Goal: Task Accomplishment & Management: Use online tool/utility

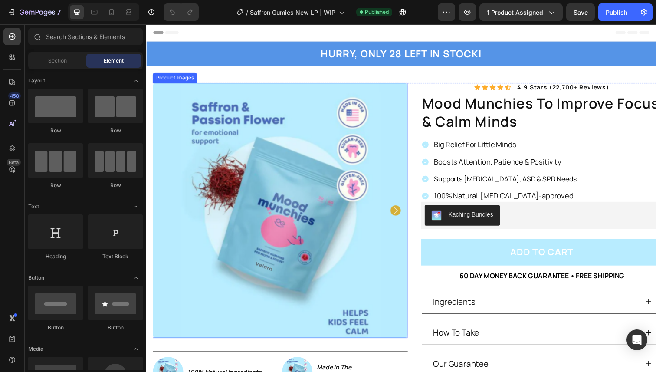
click at [401, 213] on icon "Carousel Next Arrow" at bounding box center [401, 214] width 4 height 7
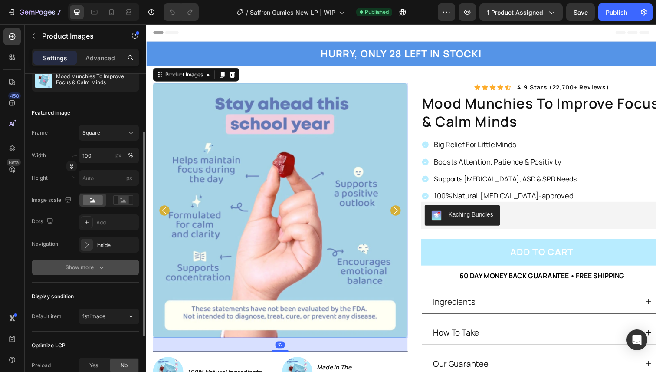
click at [83, 264] on div "Show more" at bounding box center [86, 267] width 40 height 9
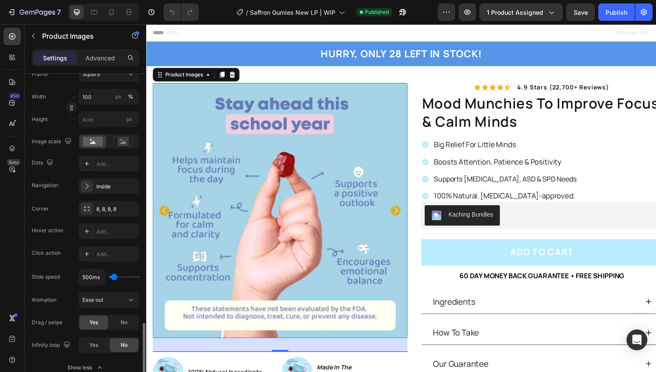
scroll to position [129, 0]
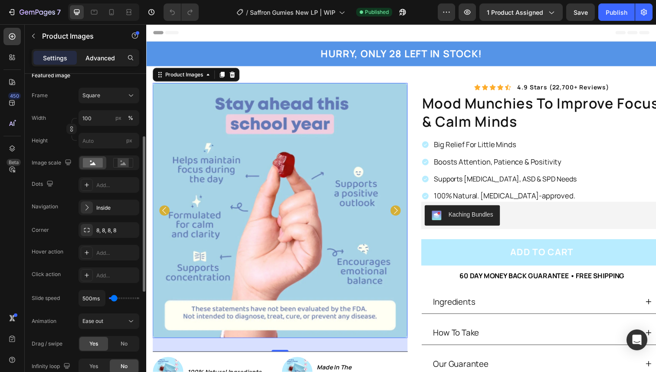
click at [101, 60] on p "Advanced" at bounding box center [100, 57] width 30 height 9
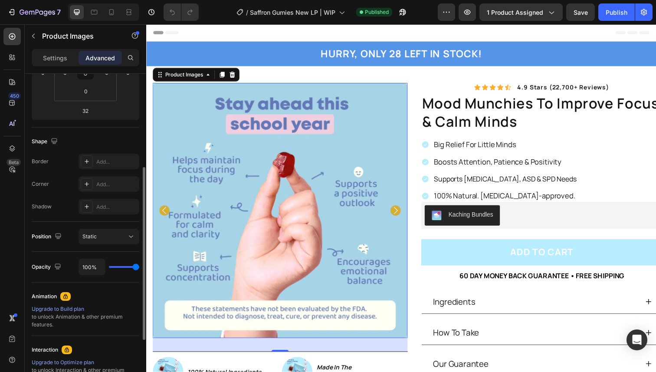
scroll to position [172, 0]
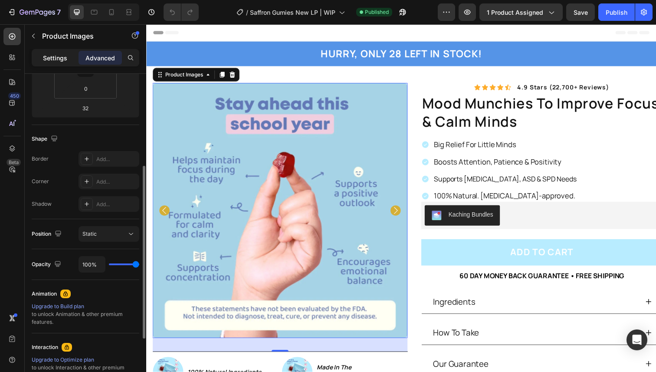
click at [64, 58] on p "Settings" at bounding box center [55, 57] width 24 height 9
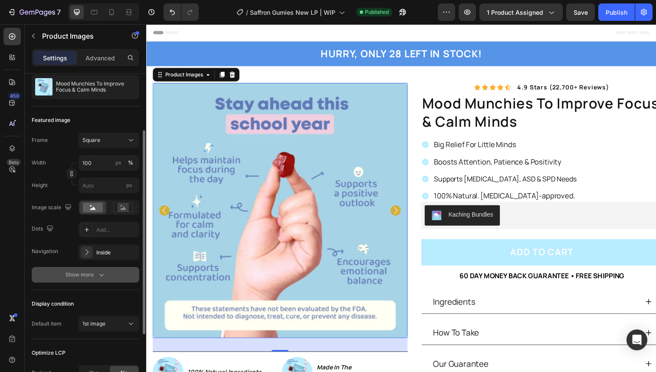
scroll to position [88, 0]
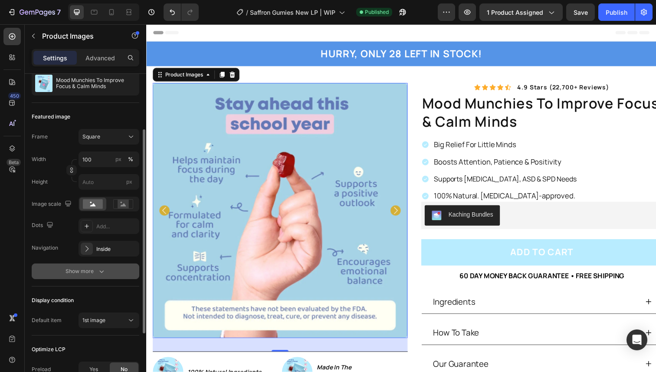
click at [76, 268] on div "Show more" at bounding box center [86, 271] width 40 height 9
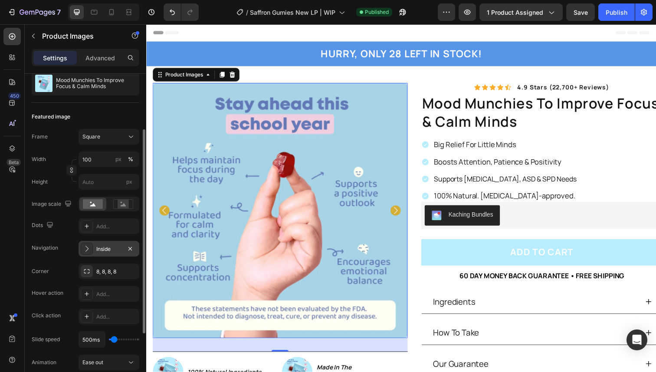
click at [94, 252] on div "Inside" at bounding box center [109, 249] width 61 height 16
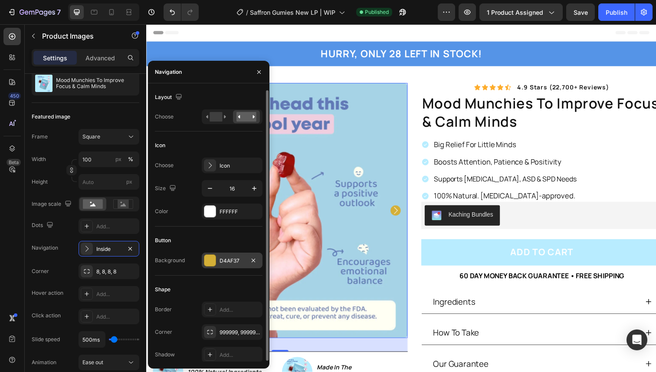
click at [227, 262] on div "D4AF37" at bounding box center [232, 261] width 25 height 8
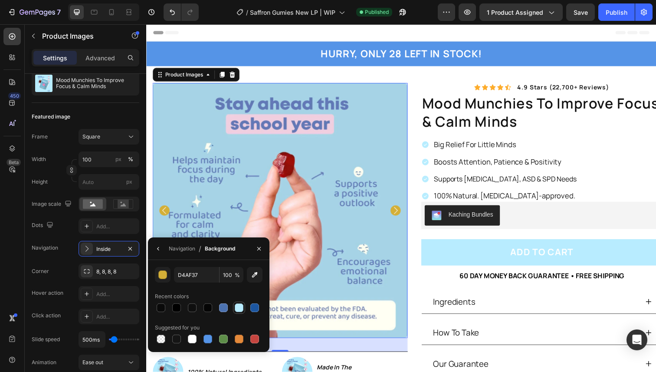
click at [237, 310] on div at bounding box center [239, 307] width 9 height 9
type input "B8ECFF"
click at [57, 242] on div "Navigation" at bounding box center [45, 248] width 26 height 14
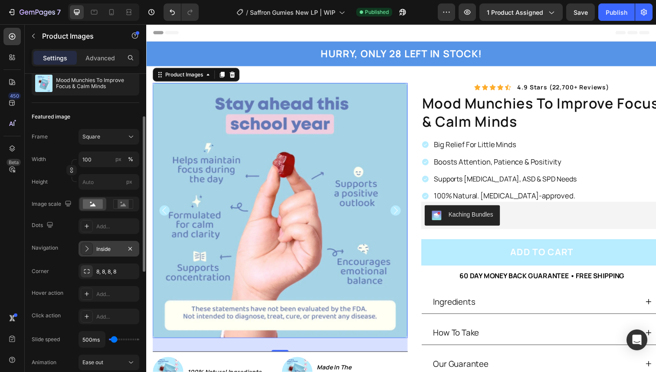
click at [92, 249] on div at bounding box center [87, 249] width 12 height 12
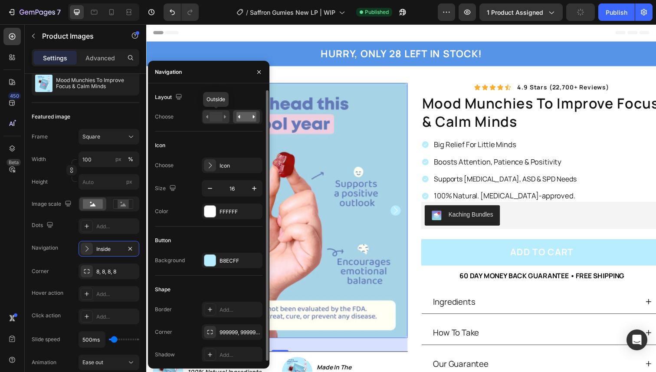
click at [217, 120] on rect at bounding box center [216, 117] width 13 height 10
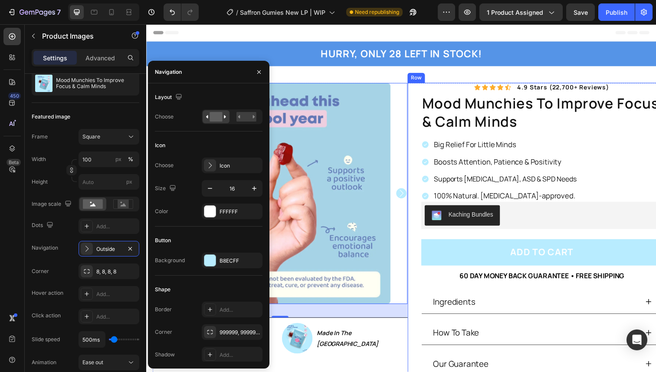
click at [425, 161] on div "Icon Icon Icon Icon Icon Icon List 4.9 stars (22,700+ reviews) Text Block Row m…" at bounding box center [543, 239] width 260 height 310
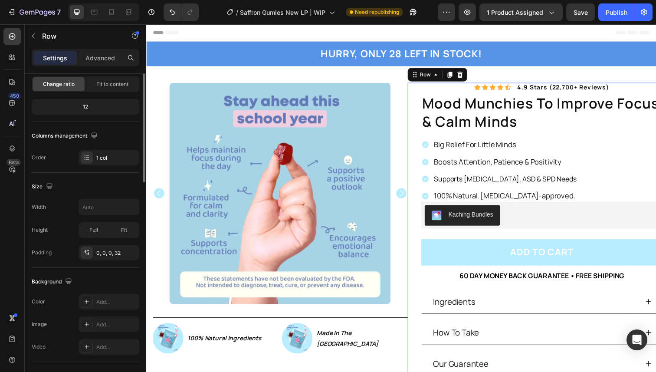
scroll to position [0, 0]
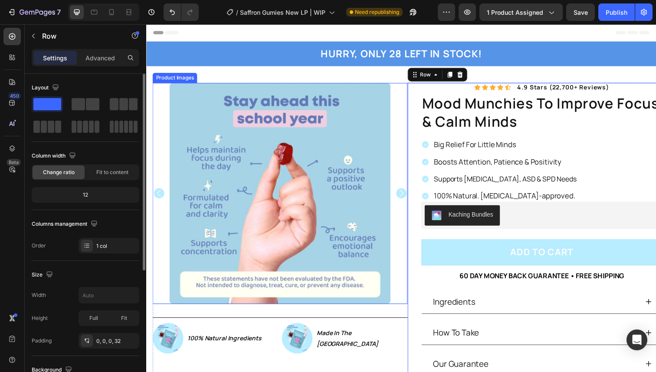
click at [406, 196] on icon "Carousel Next Arrow" at bounding box center [406, 197] width 10 height 10
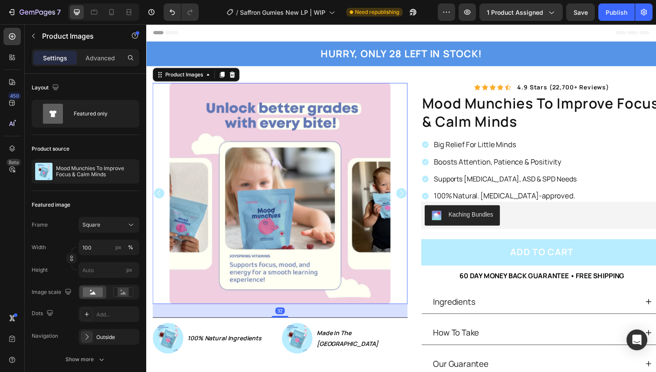
click at [406, 196] on icon "Carousel Next Arrow" at bounding box center [406, 197] width 10 height 10
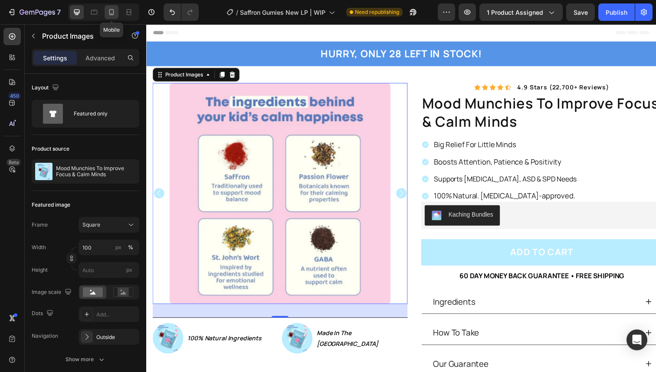
click at [108, 10] on icon at bounding box center [111, 12] width 9 height 9
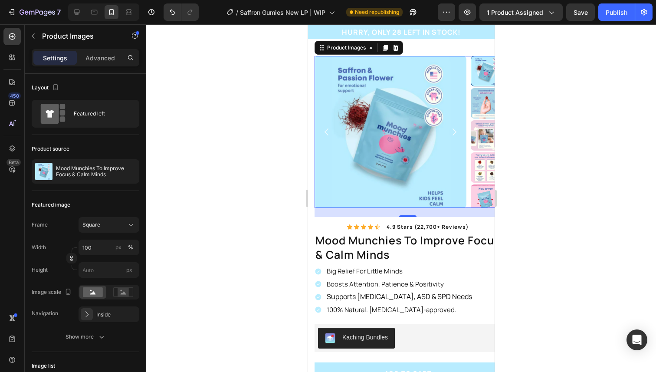
scroll to position [21, 0]
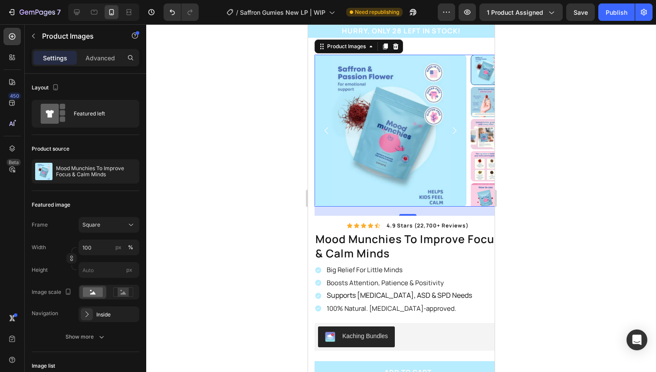
click at [454, 131] on icon "Carousel Next Arrow" at bounding box center [454, 130] width 10 height 10
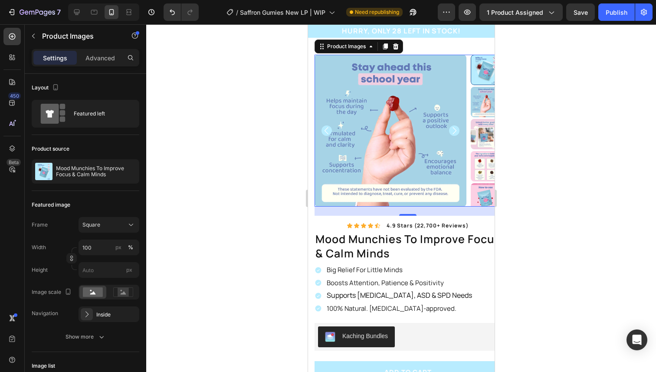
click at [454, 131] on icon "Carousel Next Arrow" at bounding box center [454, 130] width 10 height 10
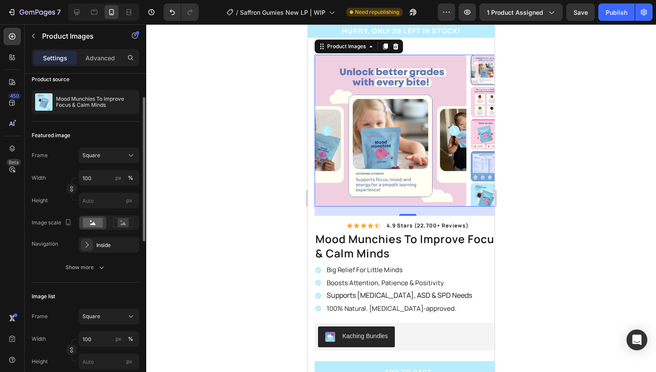
scroll to position [0, 0]
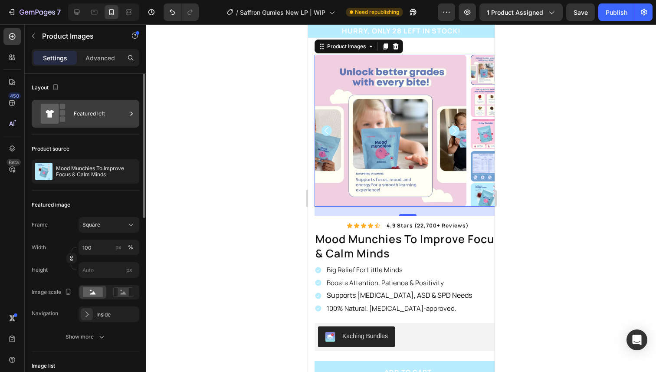
click at [95, 117] on div "Featured left" at bounding box center [100, 114] width 53 height 20
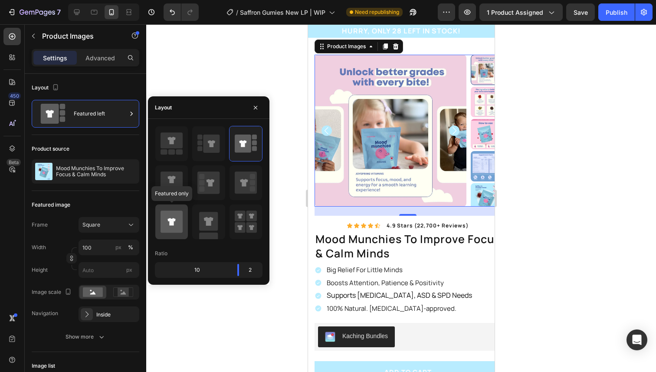
click at [179, 223] on icon at bounding box center [172, 221] width 22 height 22
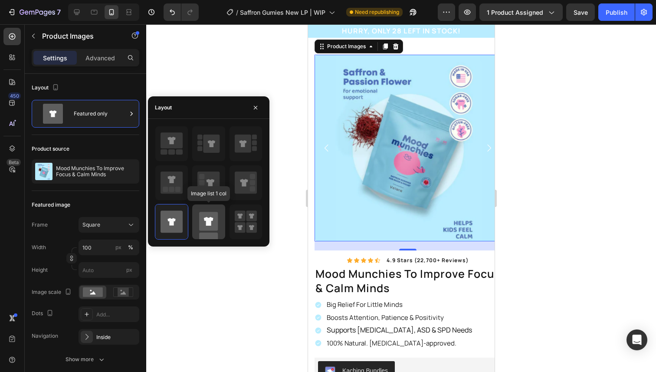
click at [201, 223] on rect at bounding box center [208, 221] width 19 height 19
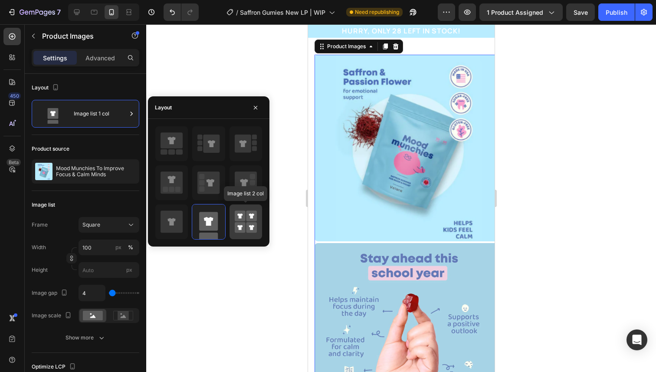
click at [236, 217] on rect at bounding box center [240, 215] width 11 height 11
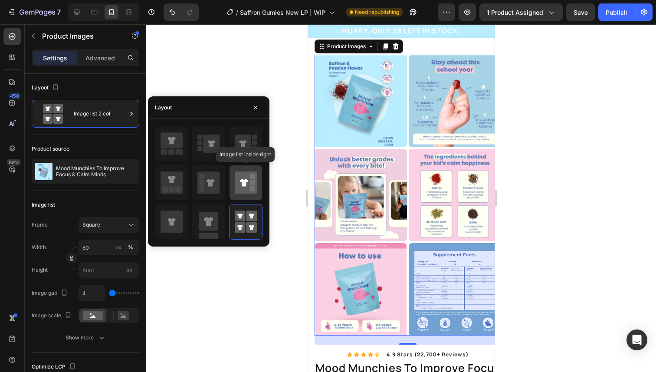
click at [235, 180] on icon at bounding box center [246, 182] width 22 height 22
type input "100"
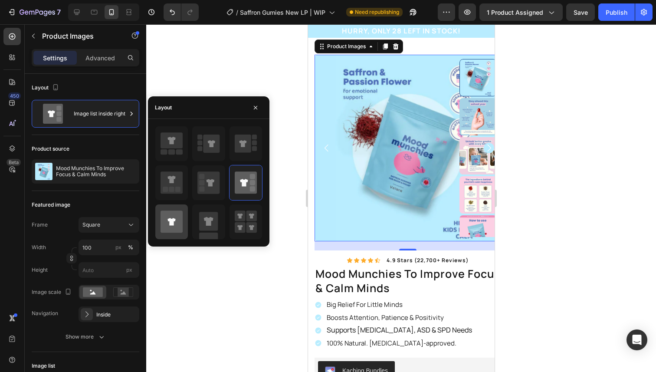
click at [187, 213] on div at bounding box center [171, 221] width 33 height 35
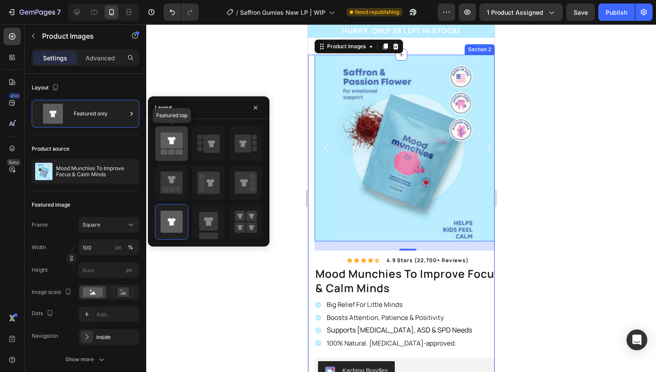
click at [169, 135] on icon at bounding box center [172, 140] width 22 height 16
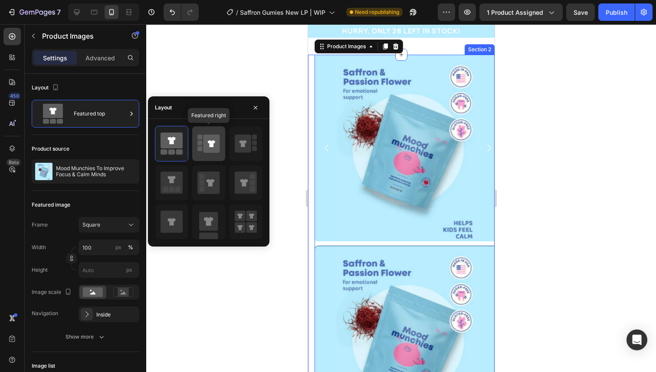
click at [199, 144] on rect at bounding box center [199, 142] width 5 height 5
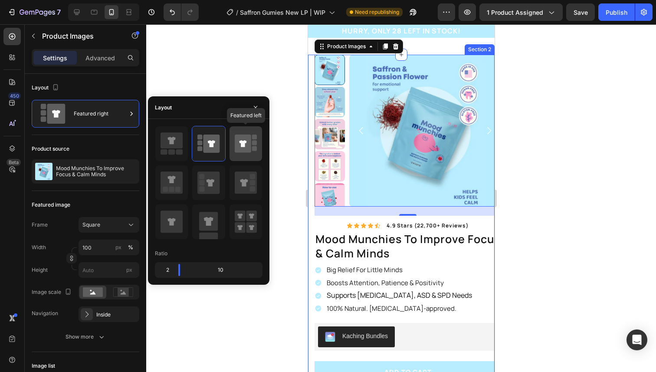
click at [238, 144] on icon at bounding box center [243, 144] width 16 height 18
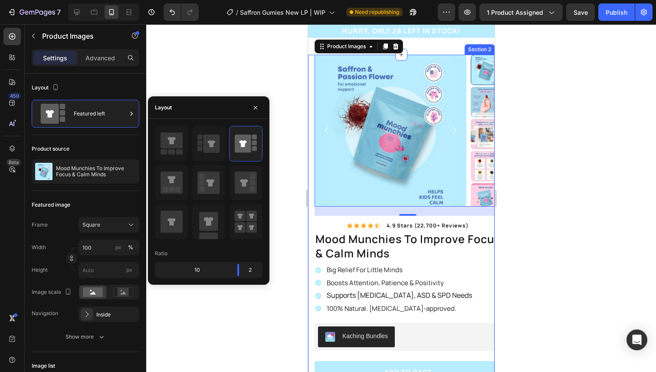
click at [213, 78] on div at bounding box center [401, 198] width 510 height 348
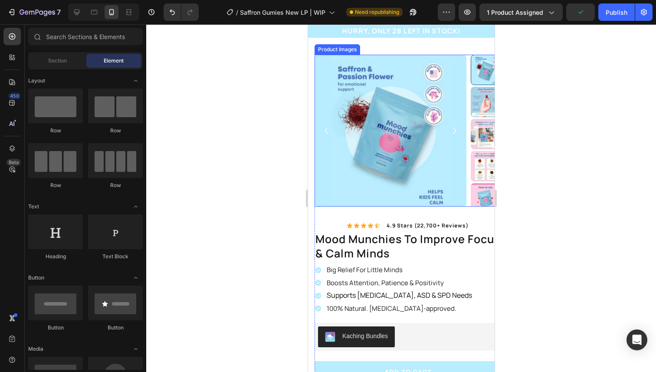
click at [345, 143] on img at bounding box center [390, 131] width 152 height 152
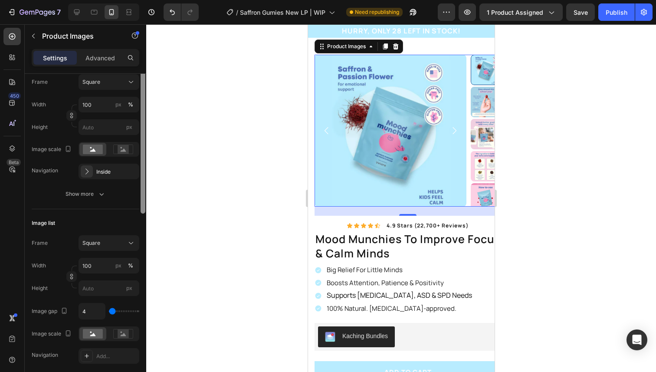
scroll to position [145, 0]
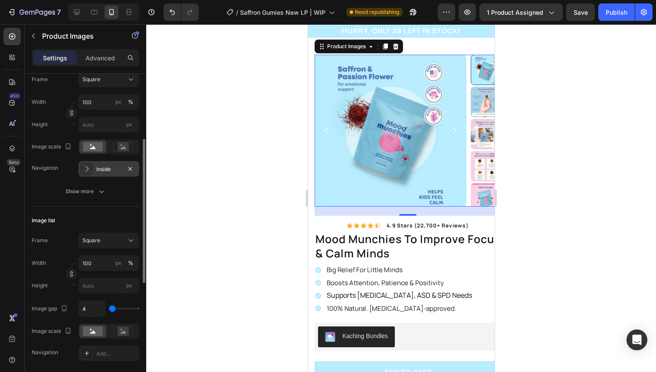
click at [95, 164] on div "Inside" at bounding box center [109, 169] width 61 height 16
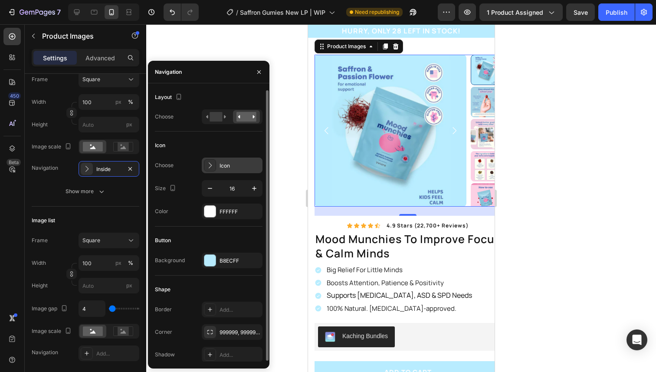
click at [221, 162] on div "Icon" at bounding box center [240, 166] width 41 height 8
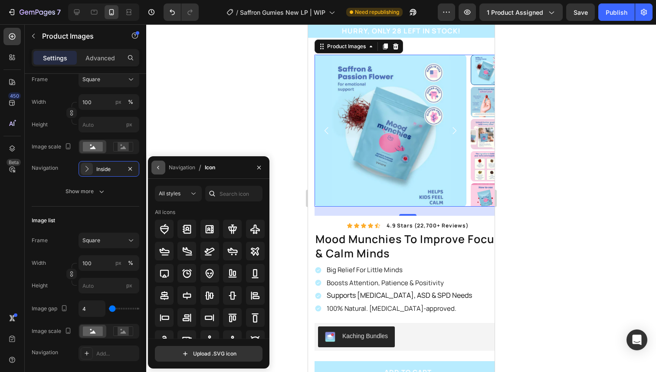
click at [158, 173] on button "button" at bounding box center [158, 168] width 14 height 14
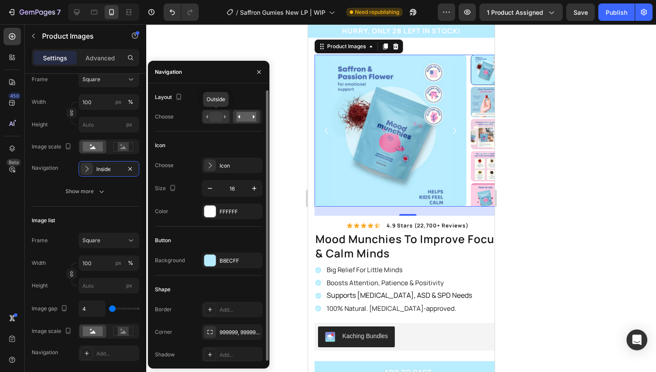
click at [224, 122] on div at bounding box center [216, 116] width 27 height 13
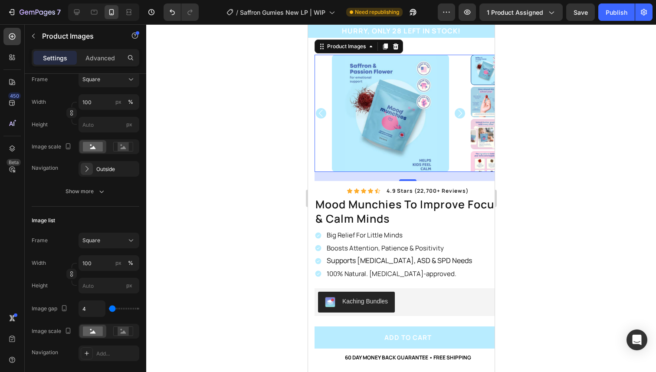
click at [527, 142] on div at bounding box center [401, 198] width 510 height 348
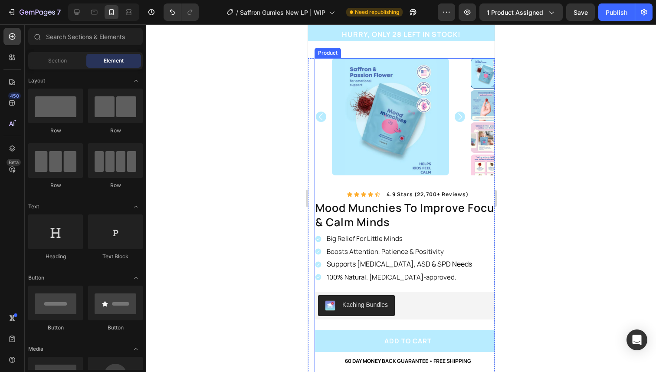
scroll to position [0, 0]
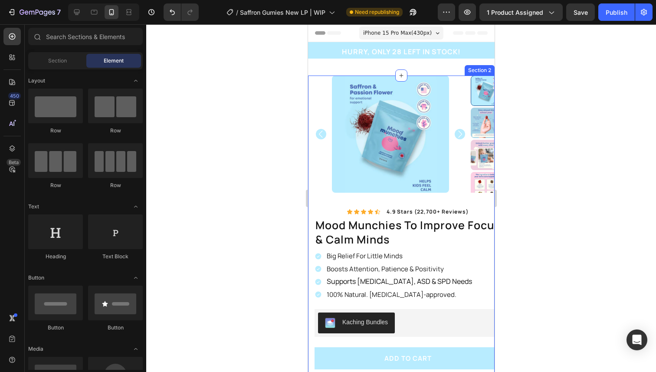
click at [358, 129] on img at bounding box center [390, 134] width 117 height 117
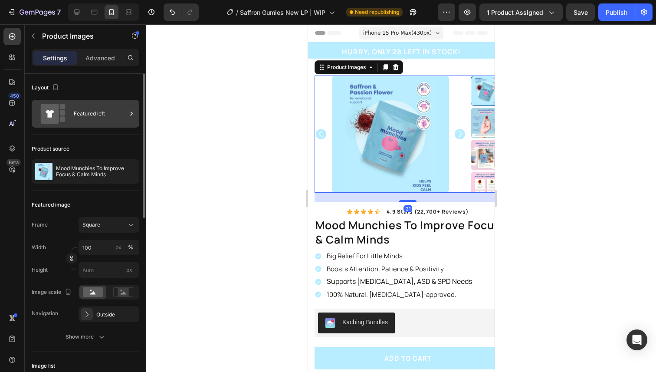
click at [73, 106] on div "Featured left" at bounding box center [86, 114] width 108 height 28
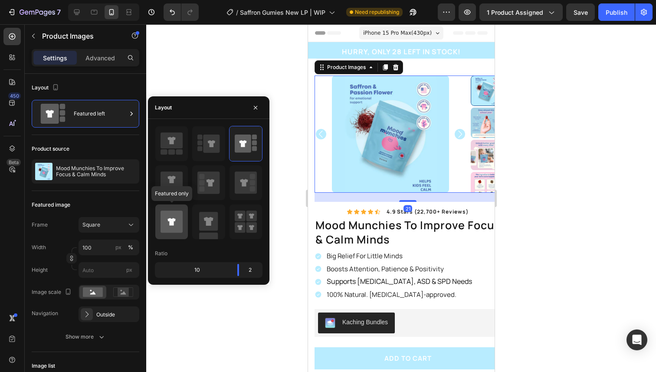
click at [161, 218] on icon at bounding box center [172, 221] width 22 height 22
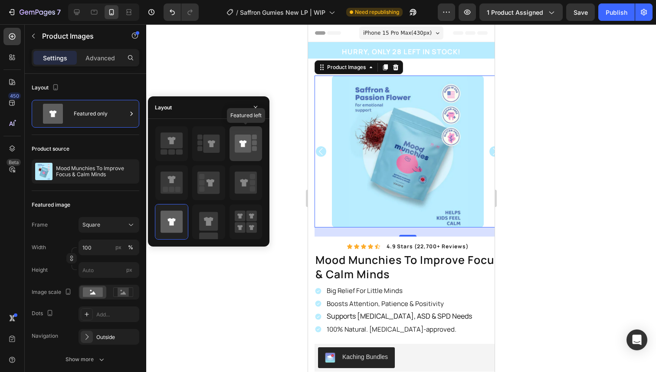
click at [246, 140] on icon at bounding box center [243, 144] width 16 height 18
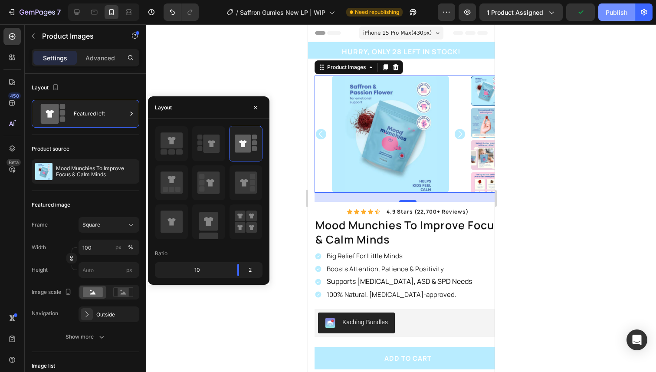
click at [607, 16] on div "Publish" at bounding box center [617, 12] width 22 height 9
